Goal: Task Accomplishment & Management: Manage account settings

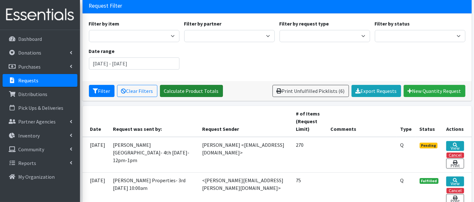
scroll to position [56, 0]
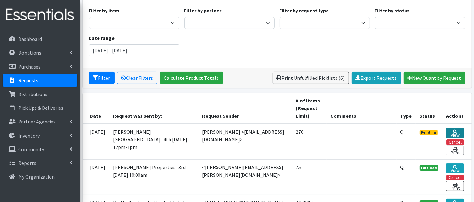
click at [455, 130] on icon at bounding box center [454, 132] width 4 height 4
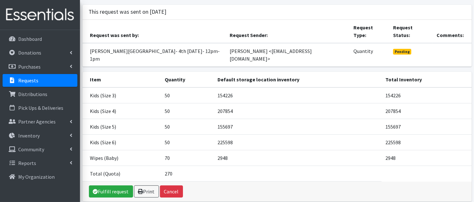
scroll to position [59, 0]
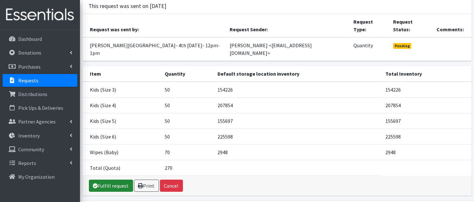
click at [113, 180] on link "Fulfill request" at bounding box center [111, 186] width 44 height 12
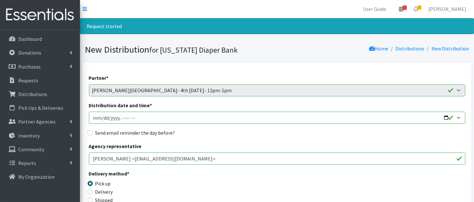
click at [99, 120] on input "Distribution date and time *" at bounding box center [277, 118] width 376 height 12
click at [122, 118] on input "Distribution date and time *" at bounding box center [277, 118] width 376 height 12
type input "2025-08-27T12:00"
click at [88, 132] on input "Send email reminder the day before?" at bounding box center [90, 132] width 5 height 5
checkbox input "true"
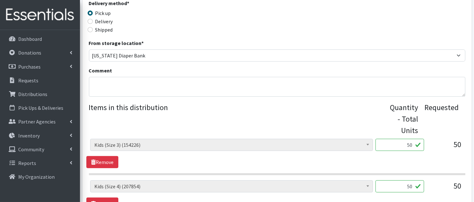
scroll to position [389, 0]
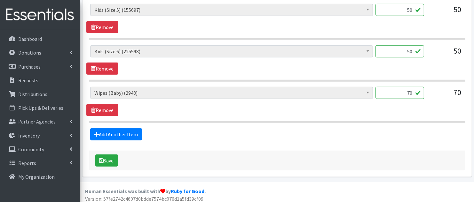
click at [410, 90] on input "70" at bounding box center [399, 93] width 49 height 12
type input "60"
click at [105, 157] on button "Save" at bounding box center [106, 161] width 23 height 12
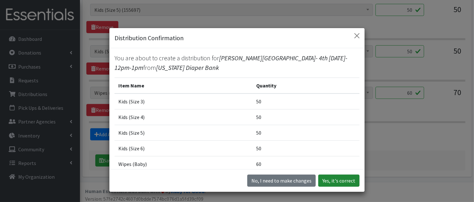
click at [341, 181] on button "Yes, it's correct" at bounding box center [338, 181] width 41 height 12
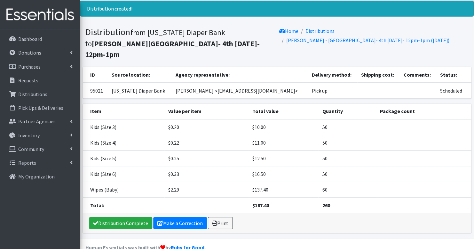
scroll to position [18, 0]
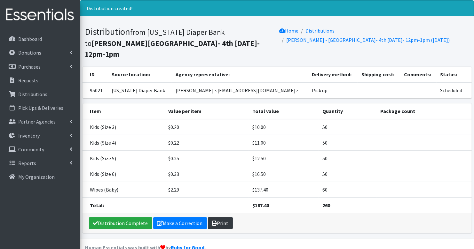
click at [217, 202] on link "Print" at bounding box center [220, 223] width 25 height 12
click at [32, 95] on p "Distributions" at bounding box center [32, 94] width 29 height 6
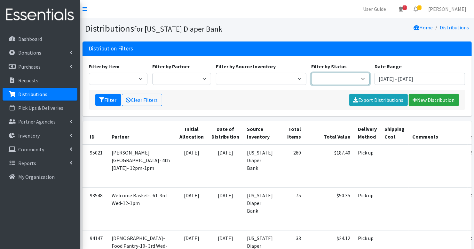
click at [347, 79] on select "Scheduled Complete" at bounding box center [340, 79] width 59 height 12
select select "5"
click at [101, 101] on icon "submit" at bounding box center [101, 99] width 5 height 5
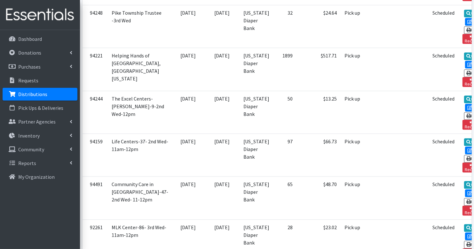
scroll to position [1205, 0]
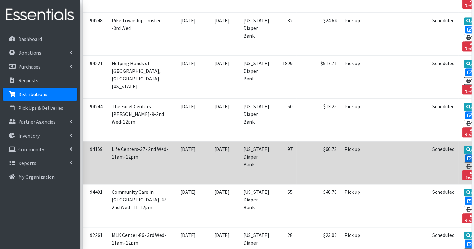
click at [465, 154] on link "Edit" at bounding box center [473, 158] width 17 height 8
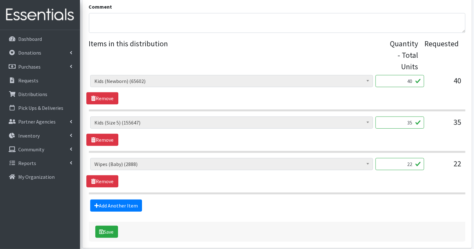
scroll to position [245, 0]
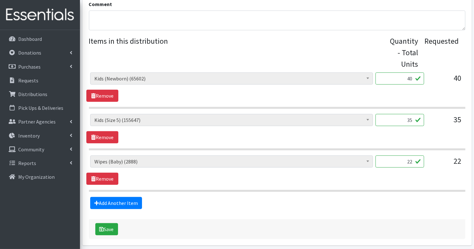
click at [409, 73] on input "40" at bounding box center [399, 79] width 49 height 12
type input "1000"
click at [404, 114] on input "35" at bounding box center [399, 120] width 49 height 12
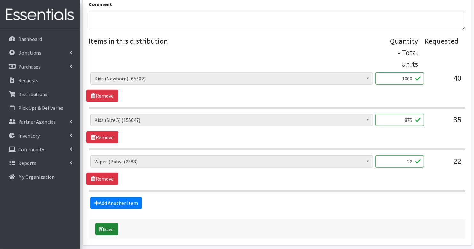
type input "875"
click at [110, 223] on button "Save" at bounding box center [106, 229] width 23 height 12
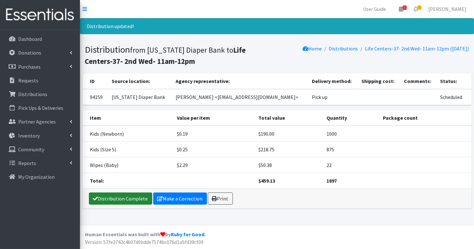
click at [135, 199] on link "Distribution Complete" at bounding box center [120, 199] width 63 height 12
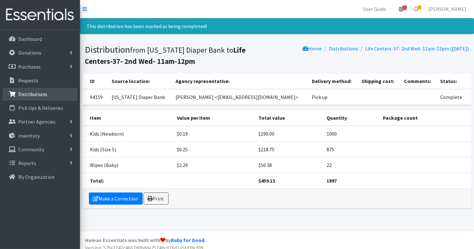
click at [41, 94] on p "Distributions" at bounding box center [32, 94] width 29 height 6
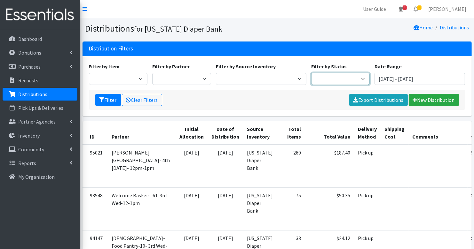
click at [339, 78] on select "Scheduled Complete" at bounding box center [340, 79] width 59 height 12
select select "5"
click at [105, 99] on button "Filter" at bounding box center [108, 100] width 26 height 12
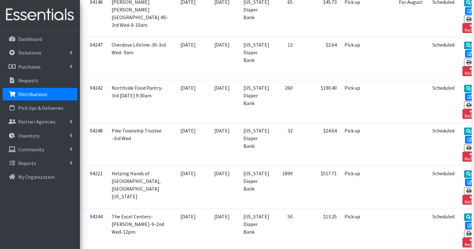
scroll to position [1093, 0]
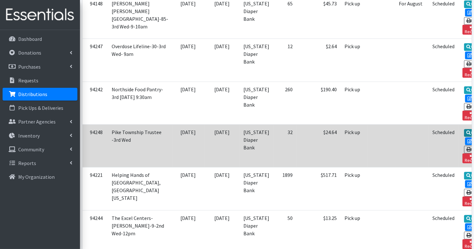
click at [466, 131] on icon at bounding box center [468, 133] width 4 height 4
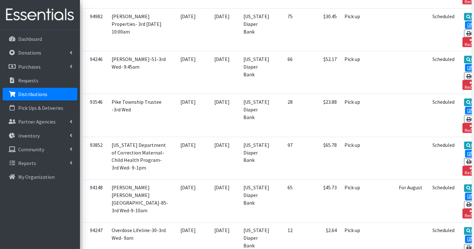
scroll to position [904, 0]
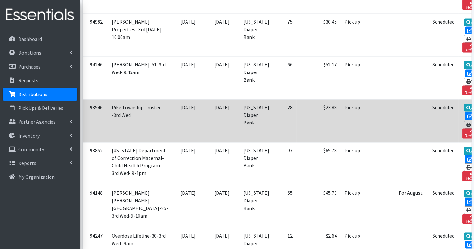
click at [142, 100] on td "Pike Township Trustee -3rd Wed" at bounding box center [140, 121] width 64 height 43
click at [464, 104] on link "View" at bounding box center [473, 108] width 18 height 8
click at [462, 129] on link "Reclaim" at bounding box center [472, 134] width 20 height 10
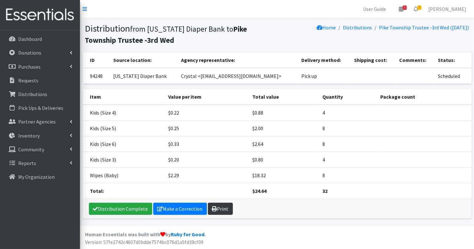
click at [217, 207] on link "Print" at bounding box center [220, 209] width 25 height 12
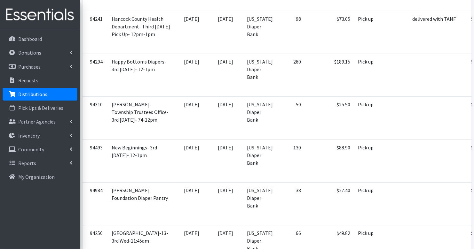
scroll to position [285, 0]
